Goal: Contribute content

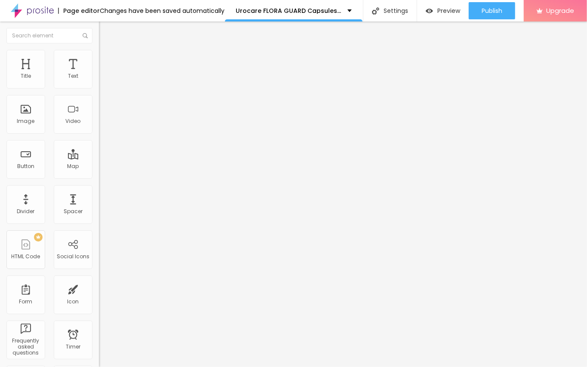
click at [99, 74] on span "Add image" at bounding box center [116, 70] width 35 height 7
click at [105, 32] on div "Edit Image" at bounding box center [127, 31] width 45 height 7
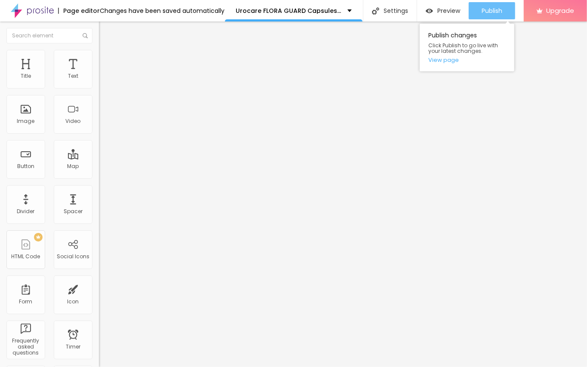
click at [500, 3] on div "Publish" at bounding box center [491, 10] width 21 height 17
click at [484, 12] on span "Publish" at bounding box center [491, 10] width 21 height 7
